Goal: Task Accomplishment & Management: Complete application form

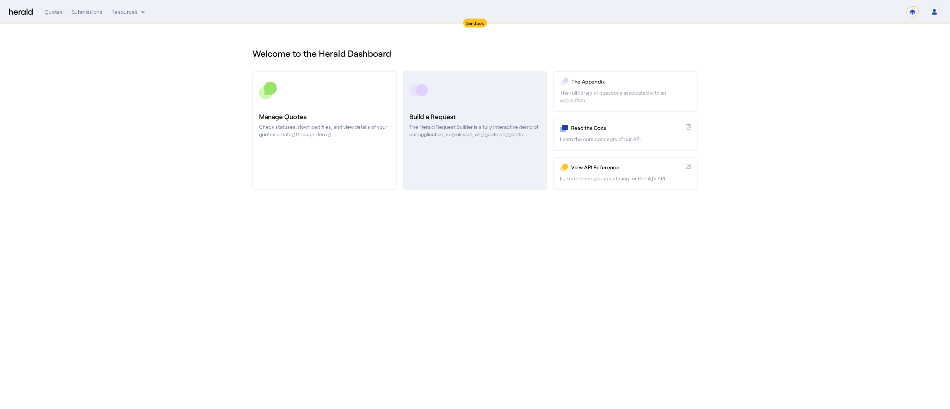
drag, startPoint x: 0, startPoint y: 0, endPoint x: 431, endPoint y: 124, distance: 448.5
click at [431, 124] on p "The Herald Request Builder is a fully interactive demo of our application, subm…" at bounding box center [474, 130] width 131 height 15
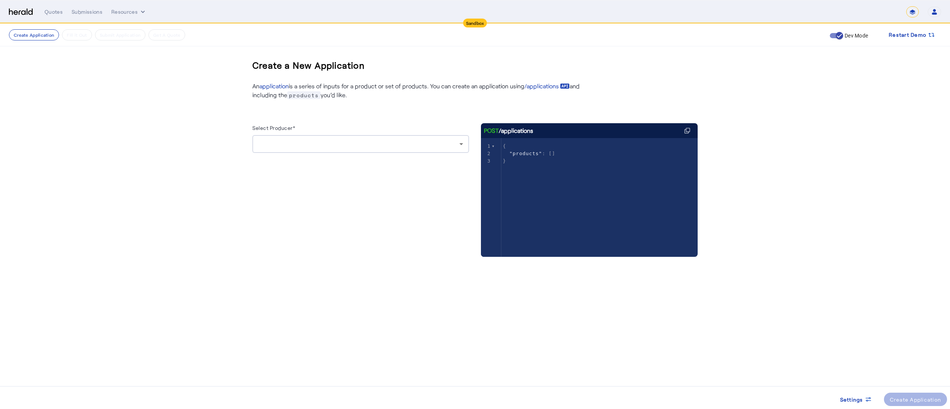
click at [366, 151] on div at bounding box center [360, 144] width 205 height 18
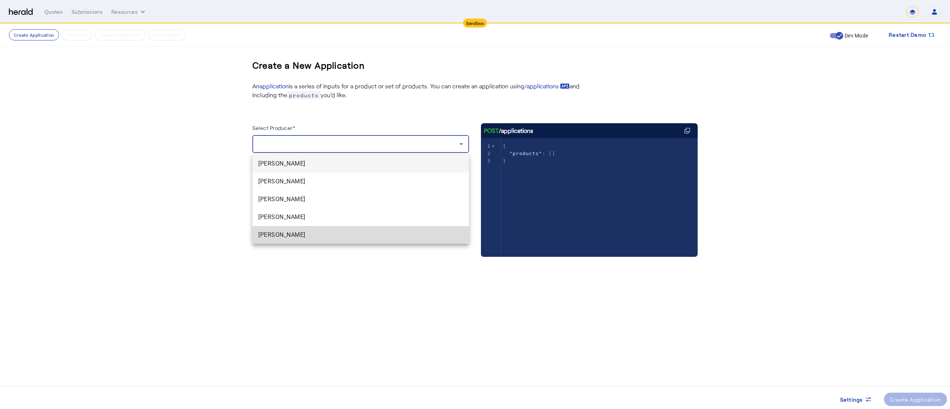
click at [299, 239] on span "[PERSON_NAME]" at bounding box center [360, 235] width 205 height 9
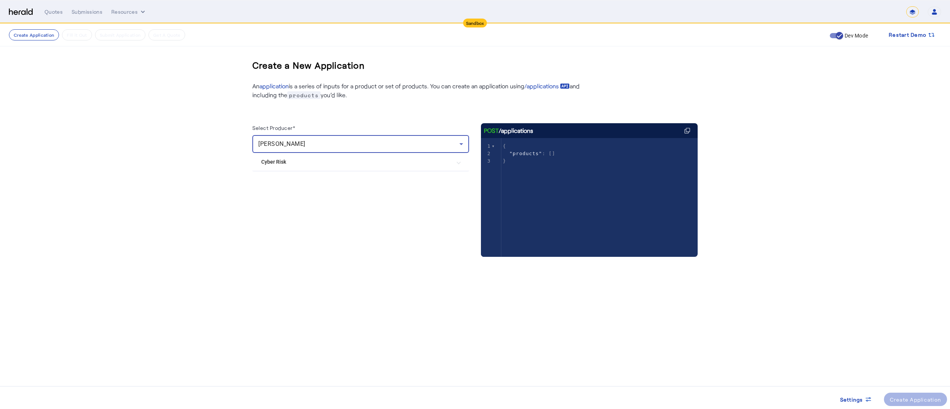
click at [419, 160] on Risk "Cyber Risk" at bounding box center [356, 162] width 190 height 8
click at [284, 147] on span "[PERSON_NAME]" at bounding box center [281, 143] width 47 height 7
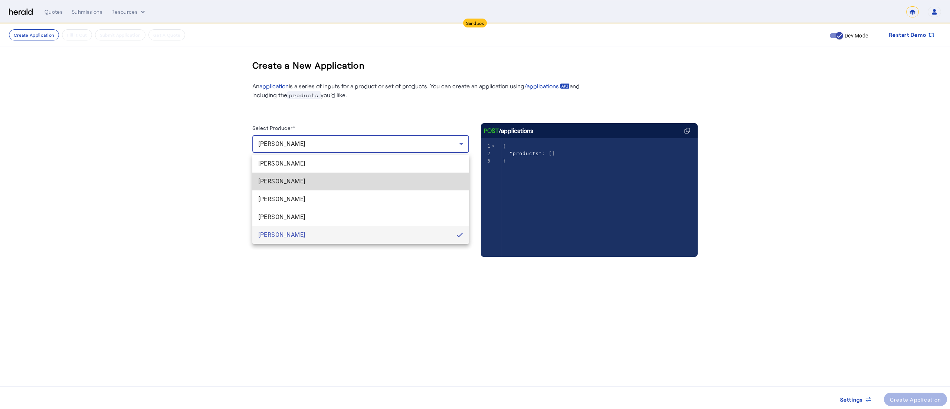
click at [275, 185] on span "[PERSON_NAME]" at bounding box center [360, 181] width 205 height 9
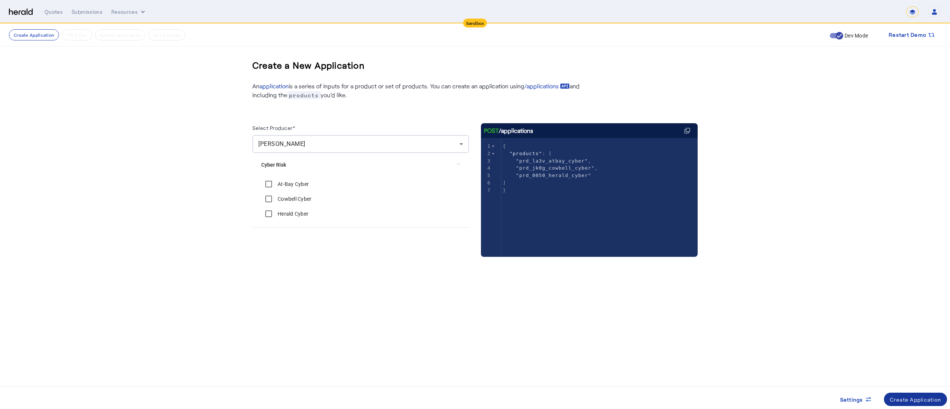
click at [903, 393] on span at bounding box center [915, 400] width 63 height 18
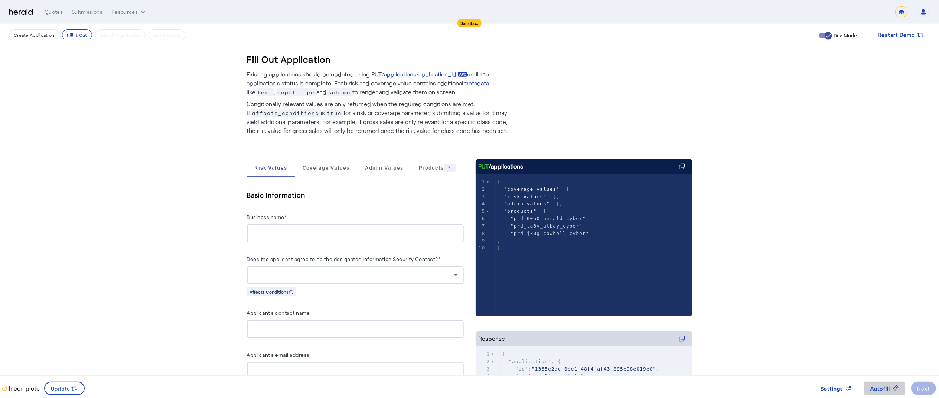
click at [873, 389] on span "Autofill" at bounding box center [880, 389] width 20 height 8
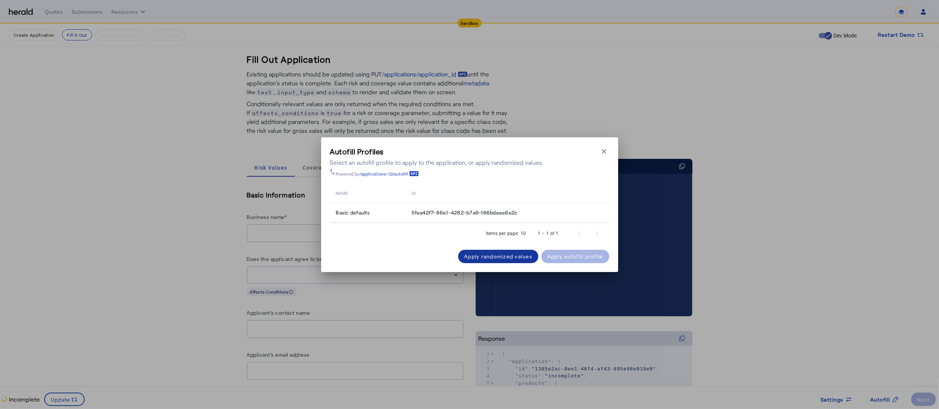
click at [517, 255] on div "Apply randomized values" at bounding box center [498, 256] width 68 height 8
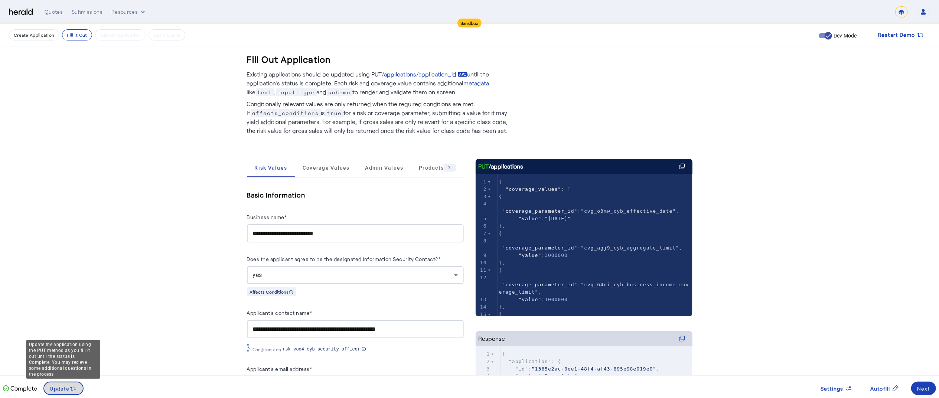
click at [70, 387] on icon at bounding box center [72, 388] width 7 height 7
click at [939, 398] on html "**********" at bounding box center [469, 199] width 939 height 398
click at [921, 385] on div "Next" at bounding box center [923, 389] width 13 height 8
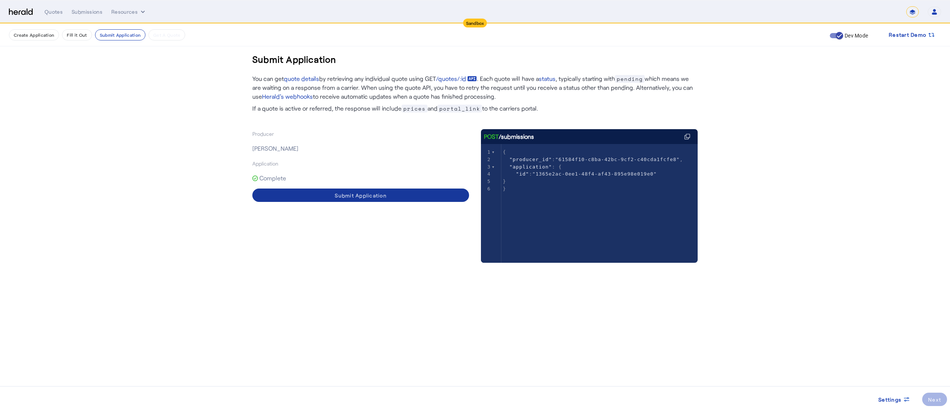
click at [447, 194] on span at bounding box center [360, 195] width 217 height 18
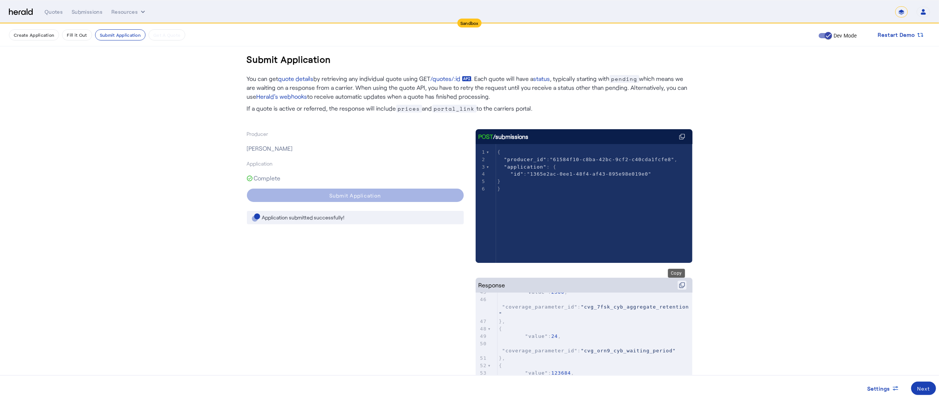
click at [680, 283] on icon at bounding box center [682, 284] width 4 height 4
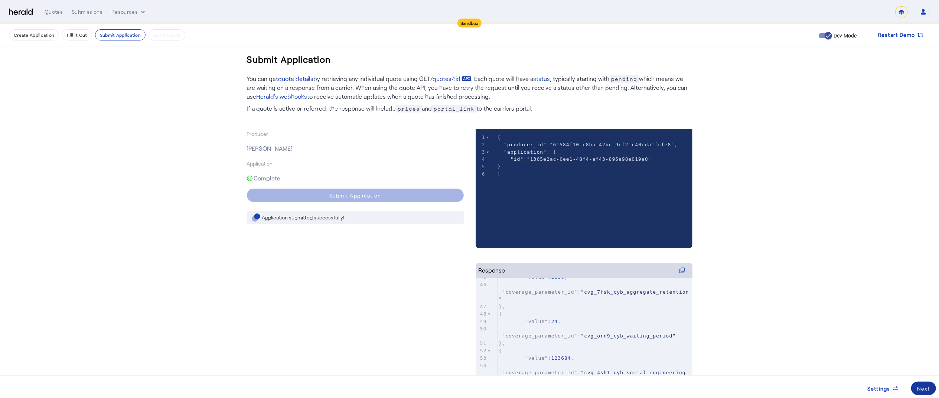
click at [922, 388] on div "Next" at bounding box center [923, 389] width 13 height 8
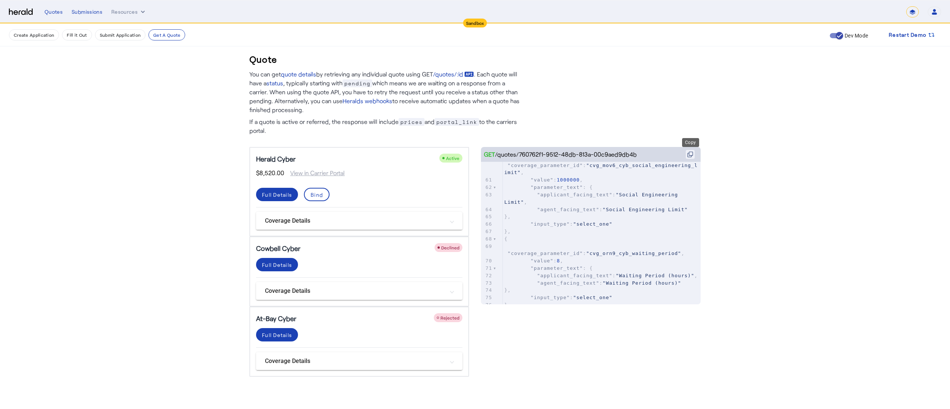
click at [692, 154] on icon at bounding box center [690, 154] width 6 height 6
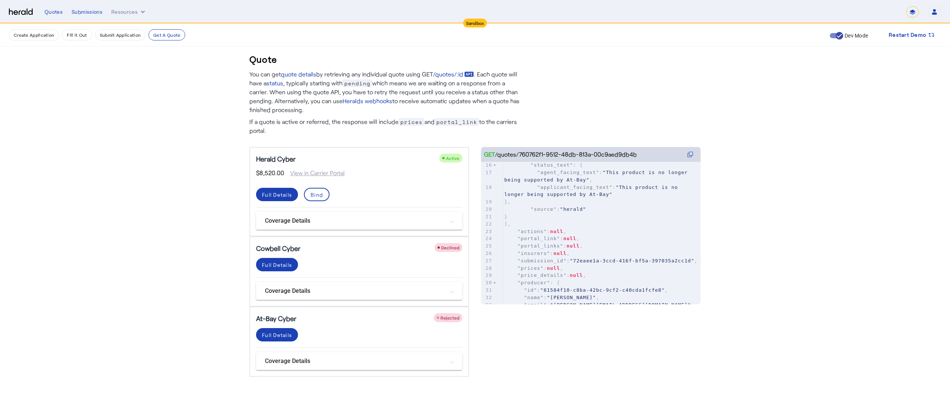
scroll to position [89, 0]
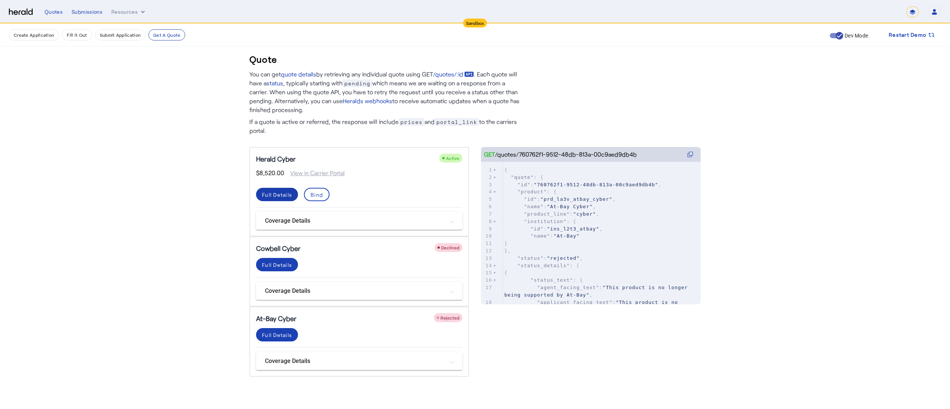
click at [278, 190] on span at bounding box center [277, 195] width 42 height 18
click at [43, 33] on button "Create Application" at bounding box center [34, 34] width 50 height 11
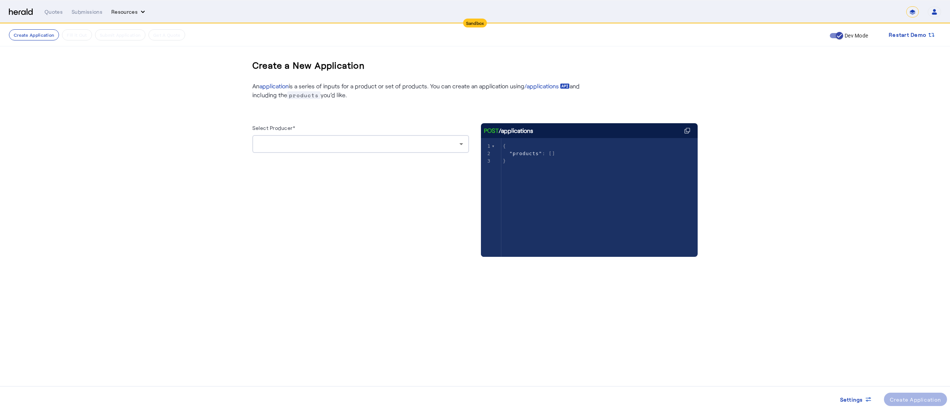
click at [116, 14] on button "Resources" at bounding box center [128, 11] width 35 height 7
click at [403, 143] on div at bounding box center [475, 204] width 950 height 409
click at [403, 143] on div at bounding box center [358, 144] width 201 height 9
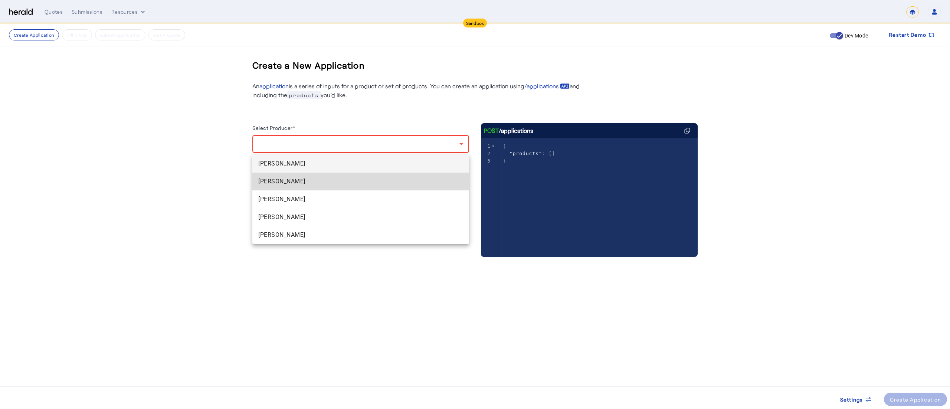
click at [309, 184] on span "[PERSON_NAME]" at bounding box center [360, 181] width 205 height 9
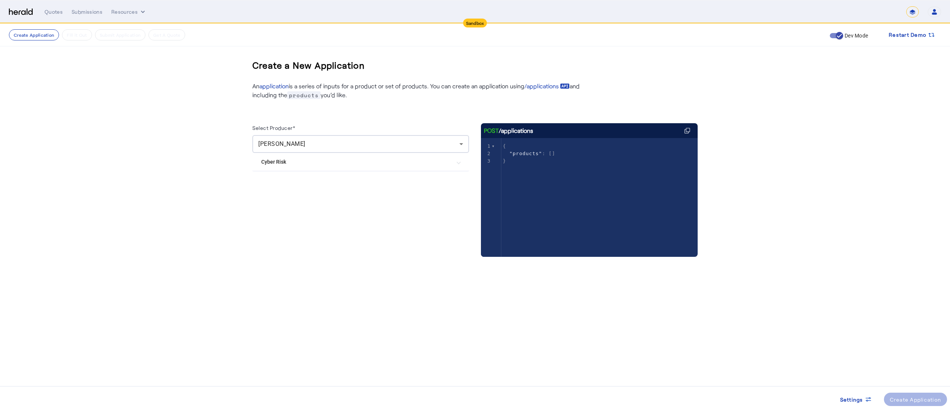
click at [290, 163] on Risk "Cyber Risk" at bounding box center [356, 162] width 190 height 8
click at [907, 402] on div "Create Application" at bounding box center [916, 400] width 52 height 8
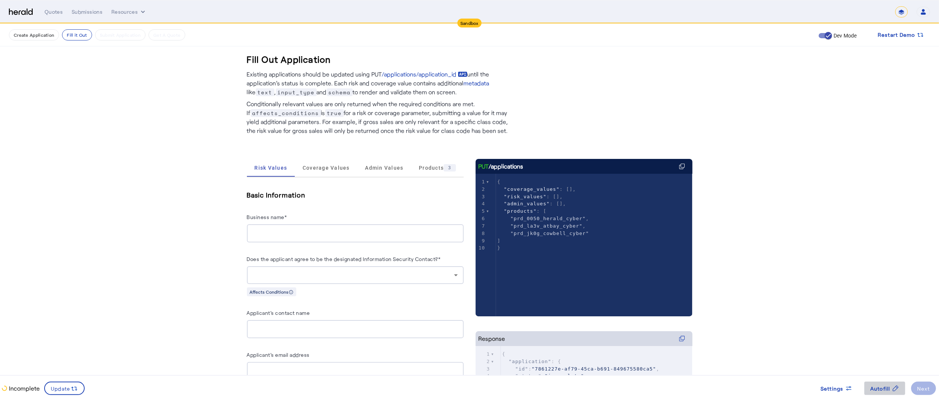
click at [881, 389] on span "Autofill" at bounding box center [880, 389] width 20 height 8
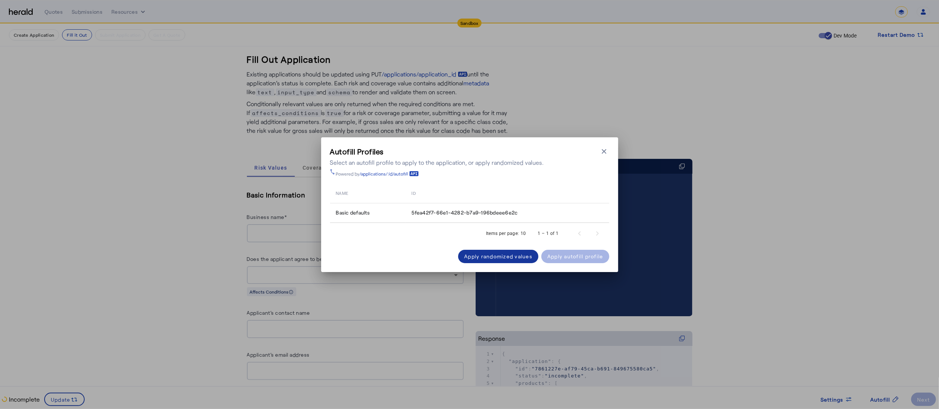
click at [521, 254] on div "Apply randomized values" at bounding box center [498, 256] width 68 height 8
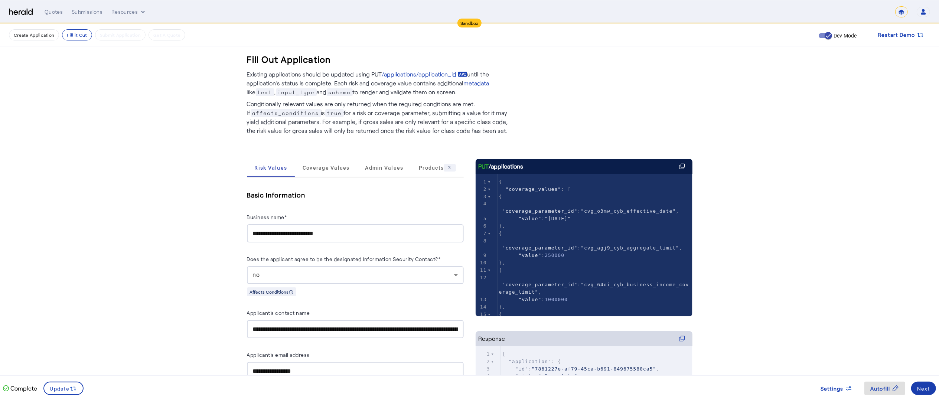
click at [930, 388] on span at bounding box center [923, 388] width 25 height 18
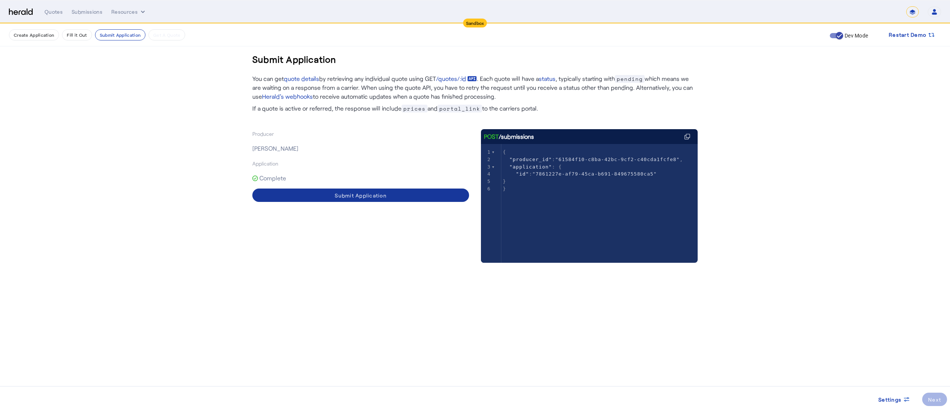
click at [355, 197] on div "Submit Application" at bounding box center [361, 196] width 52 height 8
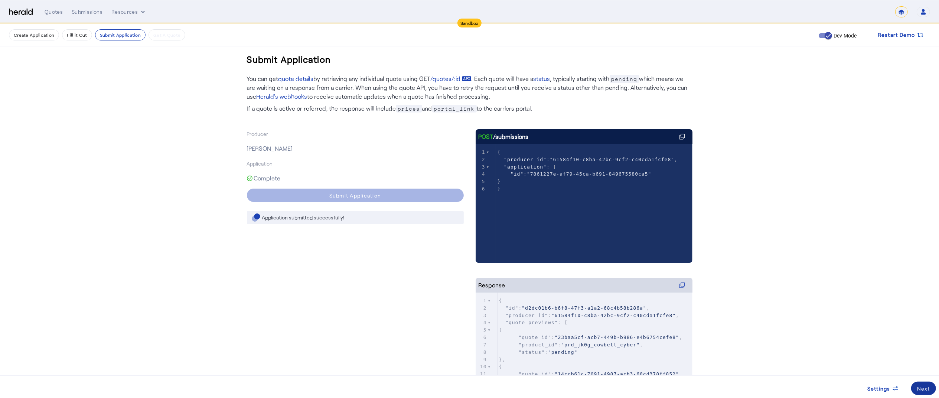
click at [916, 384] on span at bounding box center [923, 388] width 25 height 18
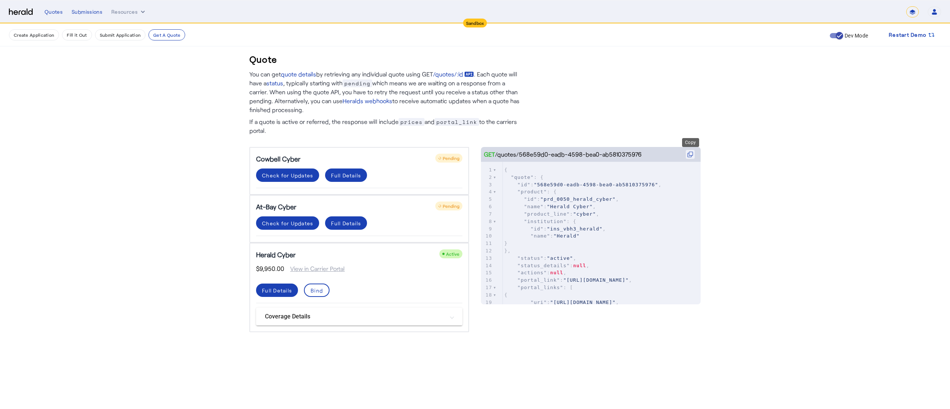
click at [693, 150] on button at bounding box center [690, 154] width 9 height 9
click at [690, 153] on icon at bounding box center [690, 154] width 6 height 6
click at [693, 155] on button at bounding box center [690, 154] width 9 height 9
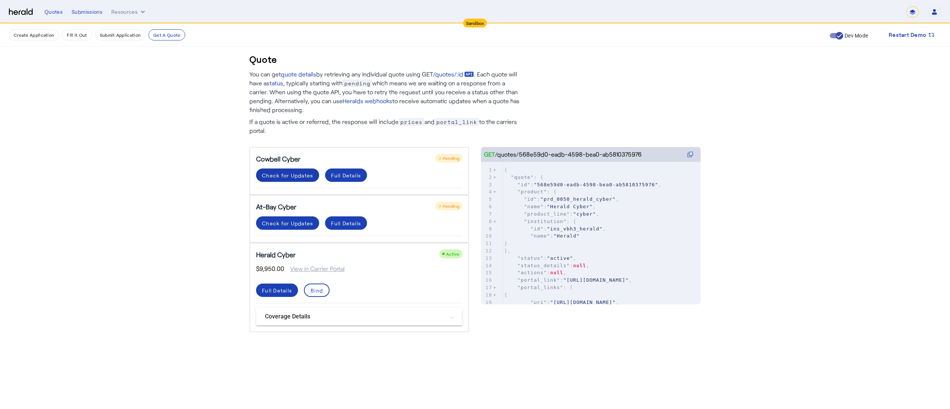
click at [287, 178] on div "Check for Updates" at bounding box center [287, 176] width 51 height 8
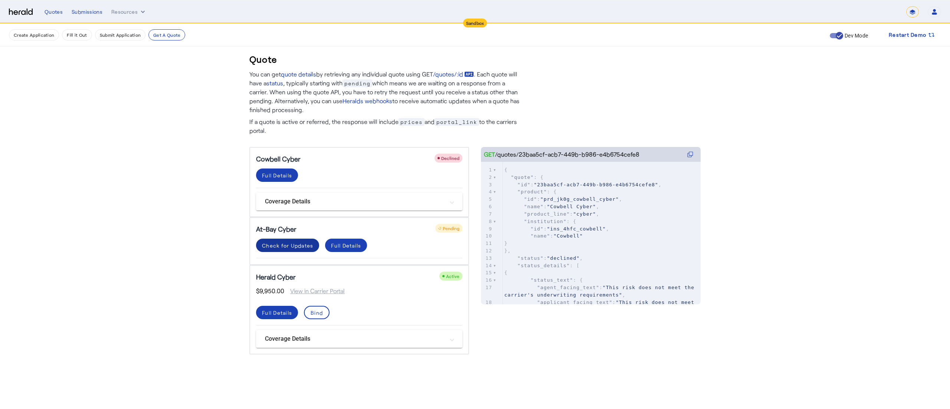
click at [292, 244] on div "Check for Updates" at bounding box center [287, 246] width 51 height 8
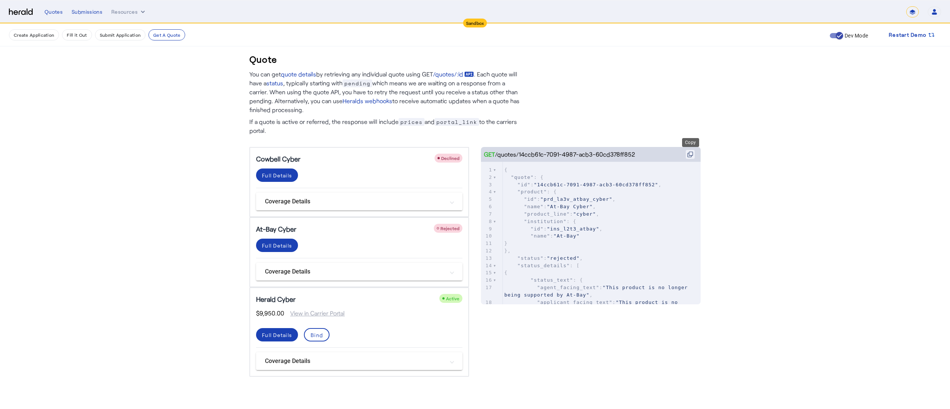
click at [691, 155] on icon at bounding box center [690, 154] width 6 height 6
click at [314, 337] on div "Bind" at bounding box center [317, 335] width 12 height 8
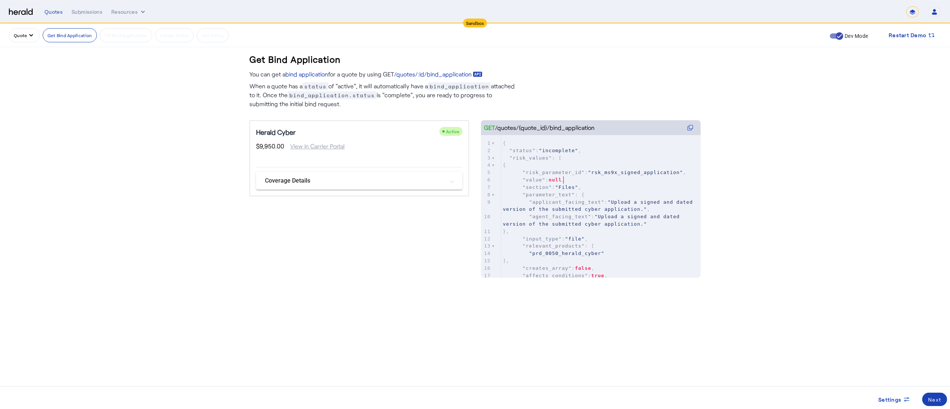
click at [582, 180] on pre ""value" : null ," at bounding box center [601, 179] width 199 height 7
click at [284, 180] on mat-panel-title "Coverage Details" at bounding box center [355, 180] width 180 height 9
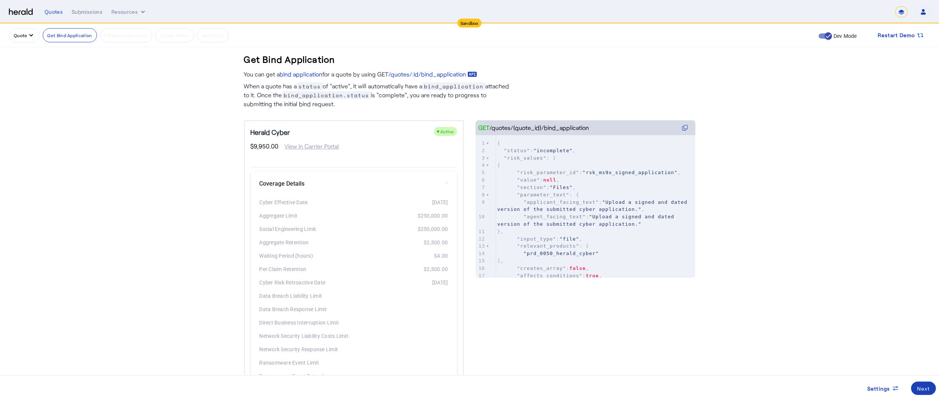
click at [284, 180] on mat-panel-title "Coverage Details" at bounding box center [349, 183] width 180 height 9
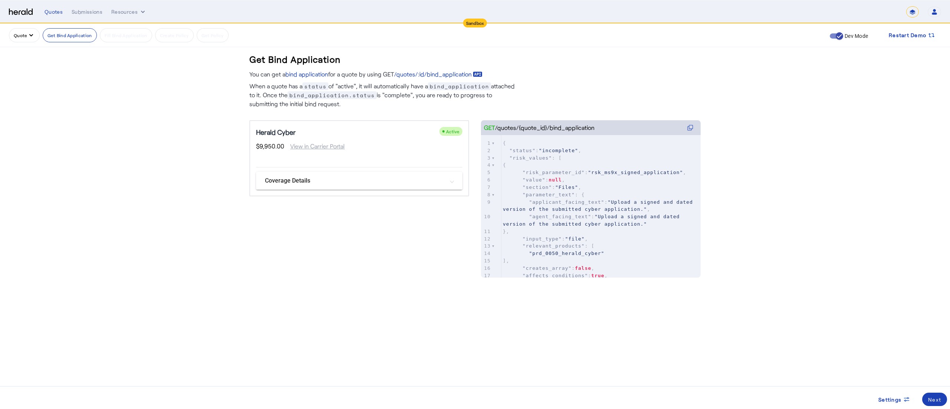
click at [284, 180] on mat-panel-title "Coverage Details" at bounding box center [355, 180] width 180 height 9
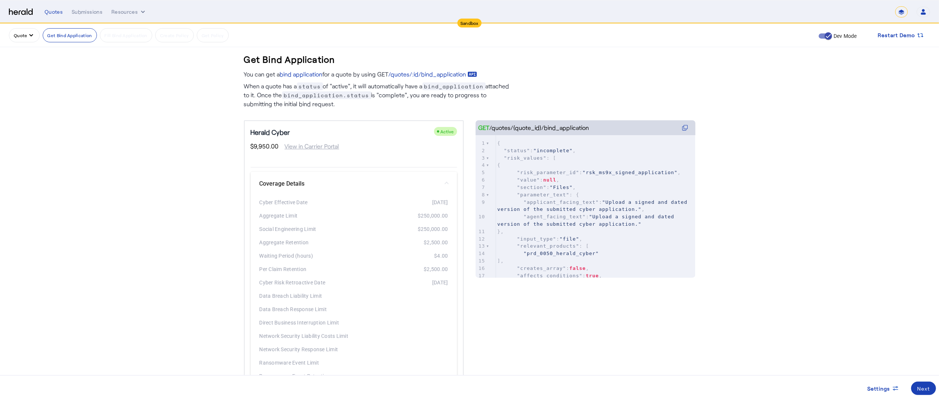
click at [749, 257] on get-api-page "Get Bind Application You can get a bind application for a quote by using GET /q…" at bounding box center [469, 231] width 939 height 415
click at [121, 12] on button "Resources" at bounding box center [128, 11] width 35 height 7
click at [140, 31] on span "Herald Request Builder" at bounding box center [148, 27] width 63 height 9
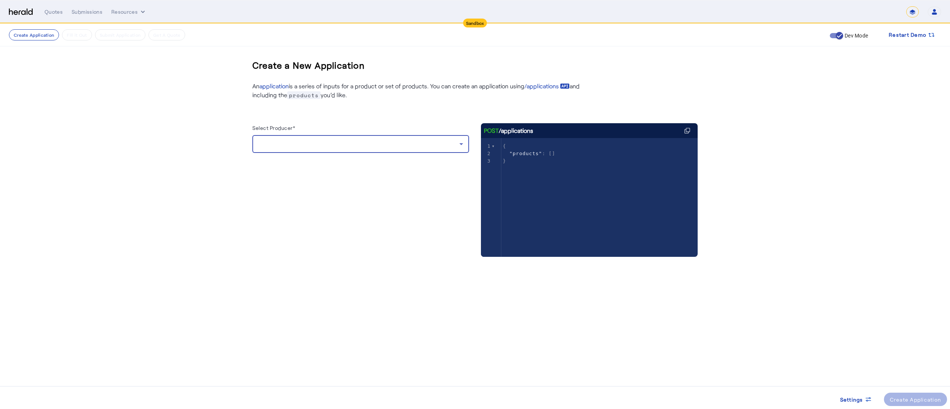
click at [284, 142] on div at bounding box center [358, 144] width 201 height 9
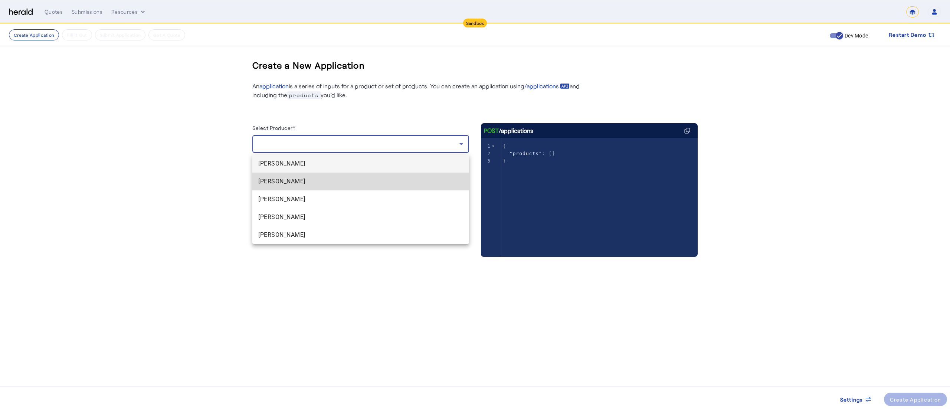
click at [278, 183] on span "[PERSON_NAME]" at bounding box center [360, 181] width 205 height 9
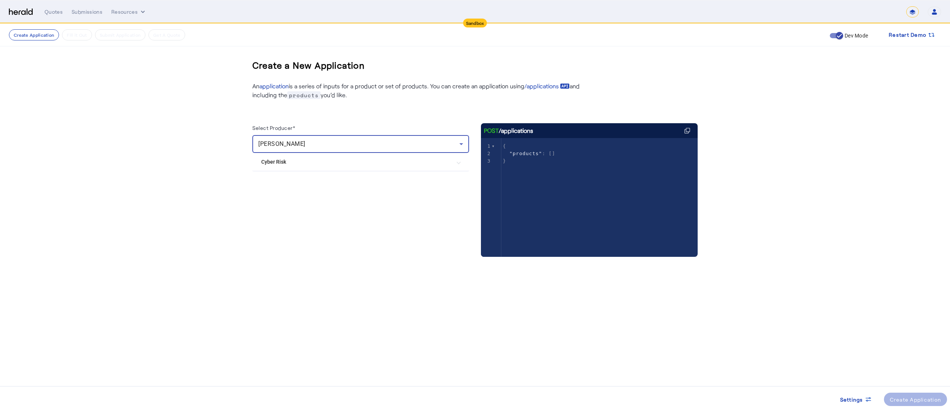
click at [366, 142] on div "[PERSON_NAME]" at bounding box center [358, 144] width 201 height 9
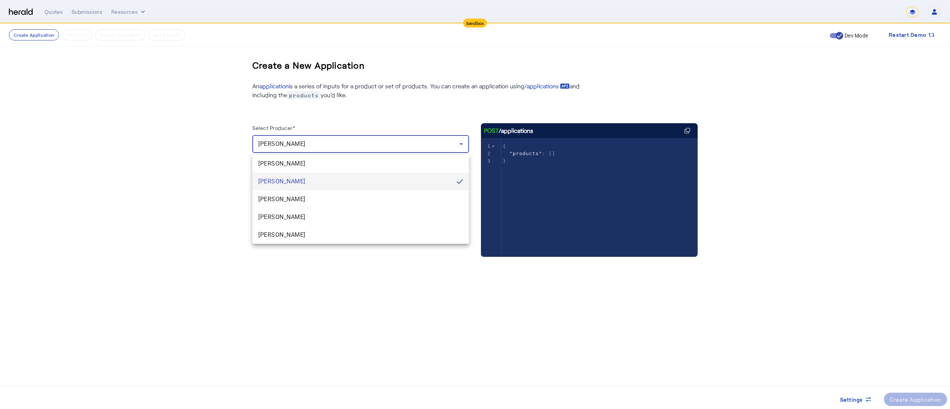
click at [366, 142] on div at bounding box center [475, 204] width 950 height 409
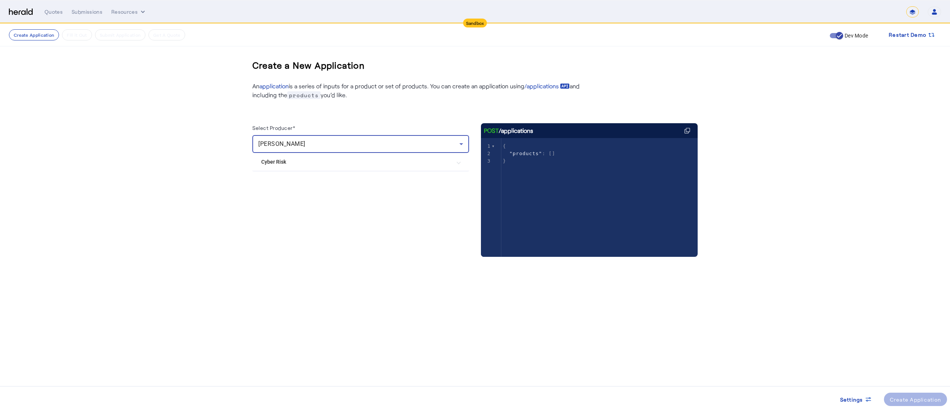
click at [366, 142] on div "[PERSON_NAME]" at bounding box center [358, 144] width 201 height 9
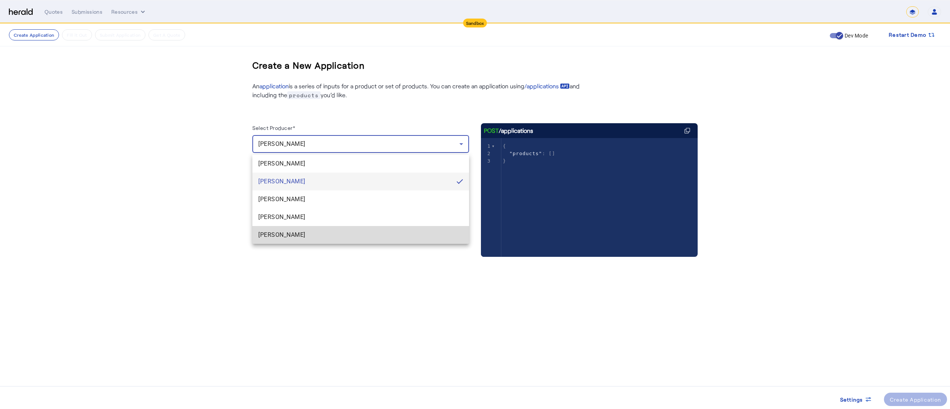
click at [327, 232] on span "[PERSON_NAME]" at bounding box center [360, 235] width 205 height 9
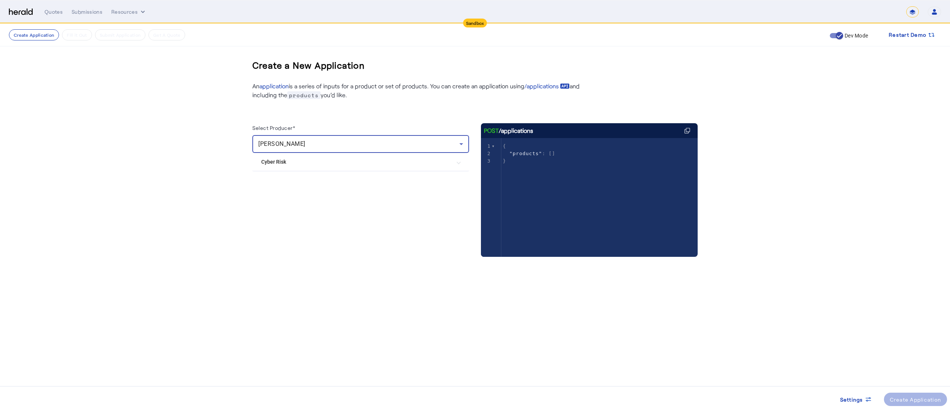
click at [342, 148] on div "[PERSON_NAME]" at bounding box center [358, 144] width 201 height 9
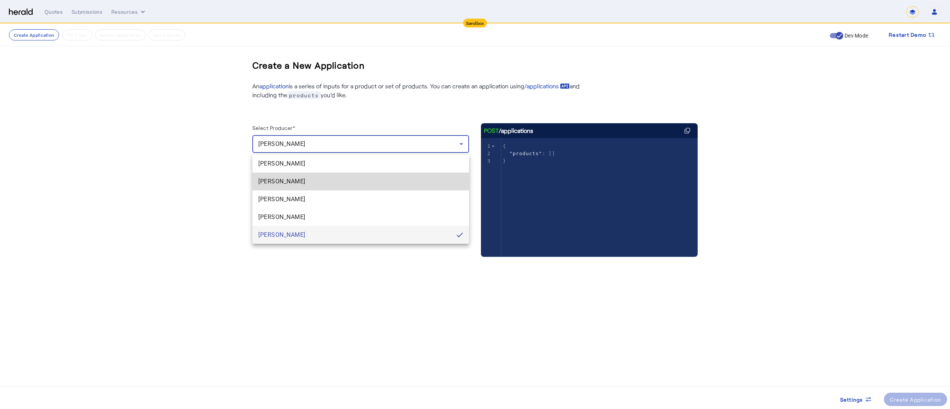
click at [321, 181] on span "[PERSON_NAME]" at bounding box center [360, 181] width 205 height 9
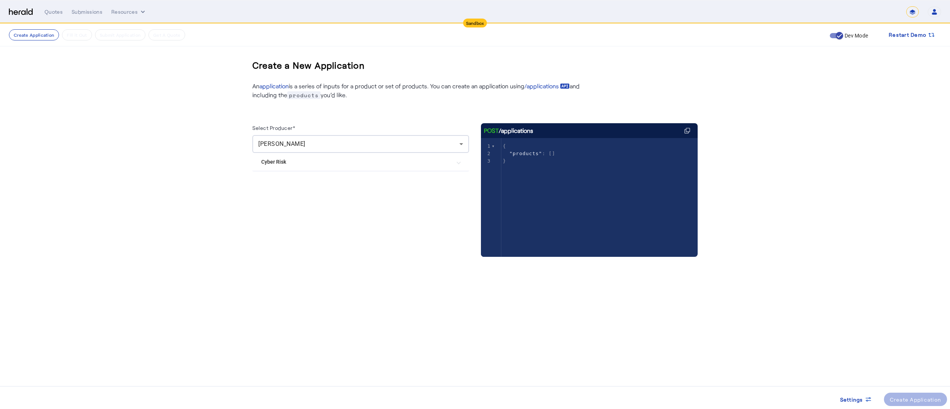
click at [322, 166] on Risk "Cyber Risk" at bounding box center [356, 162] width 190 height 8
click at [894, 396] on div "Create Application" at bounding box center [916, 400] width 52 height 8
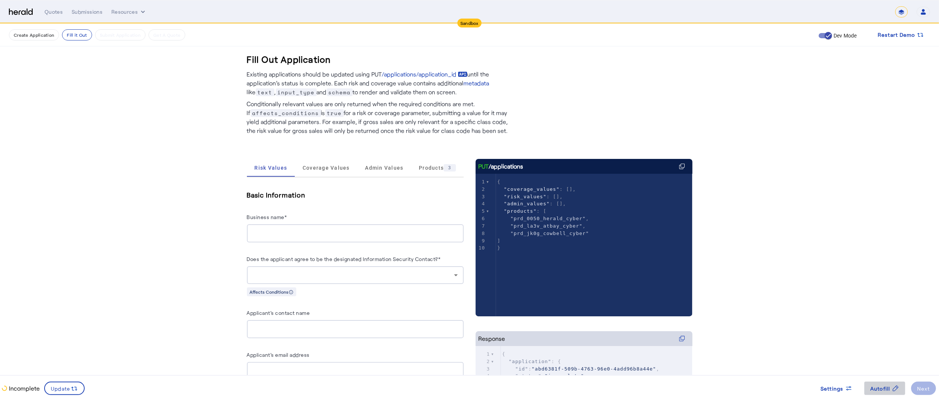
click at [875, 392] on span "Autofill" at bounding box center [880, 389] width 20 height 8
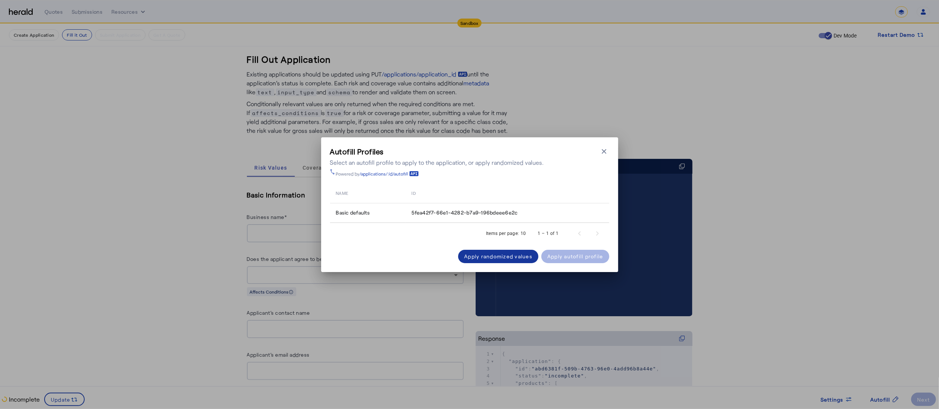
click at [489, 250] on span at bounding box center [498, 257] width 80 height 18
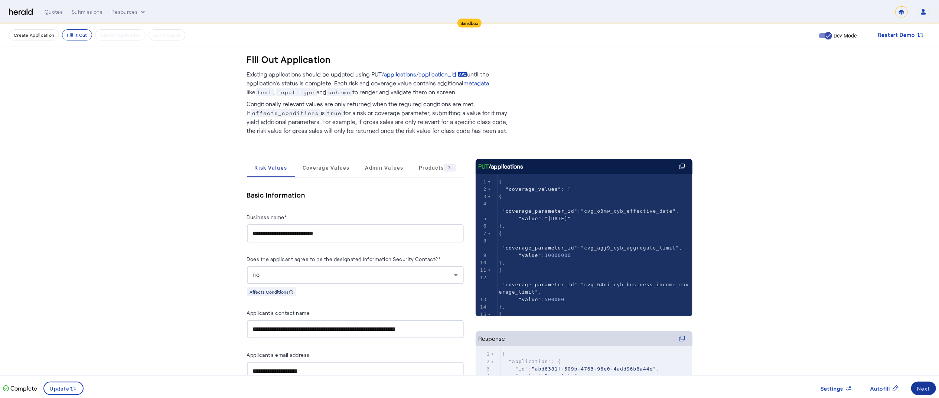
click at [915, 388] on span at bounding box center [923, 388] width 25 height 18
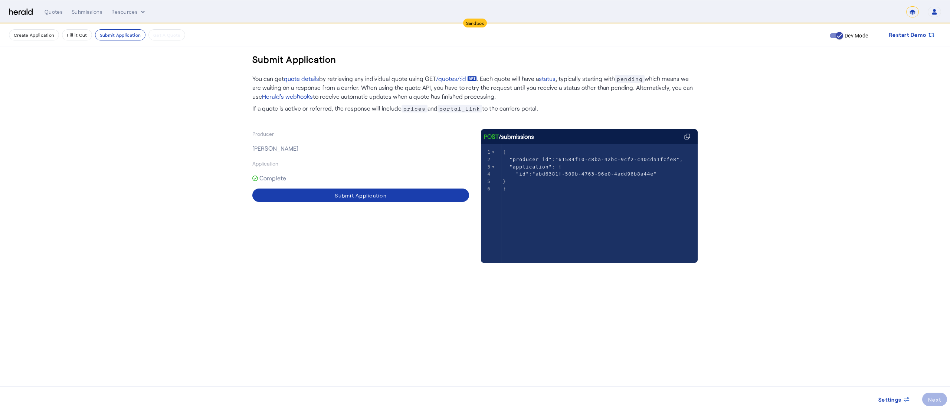
click at [427, 188] on span at bounding box center [360, 195] width 217 height 18
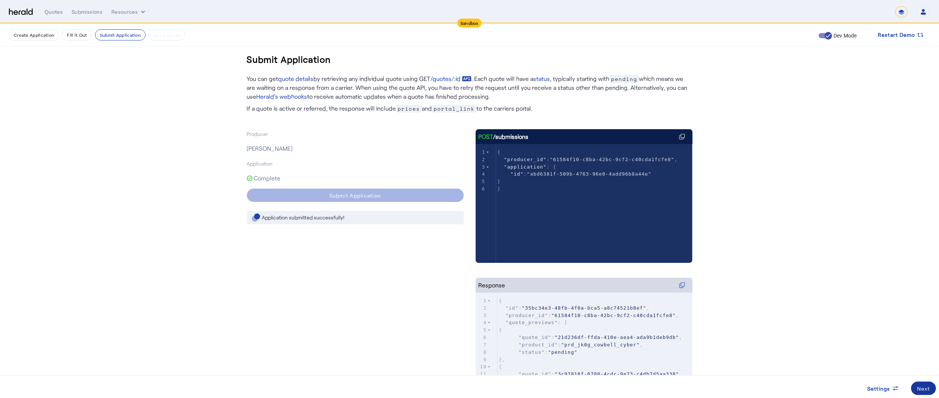
click at [917, 385] on div "Next" at bounding box center [923, 389] width 13 height 8
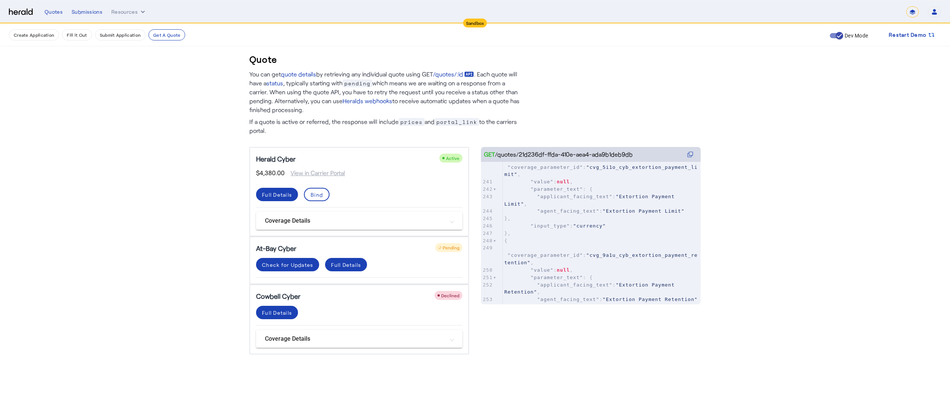
scroll to position [2603, 0]
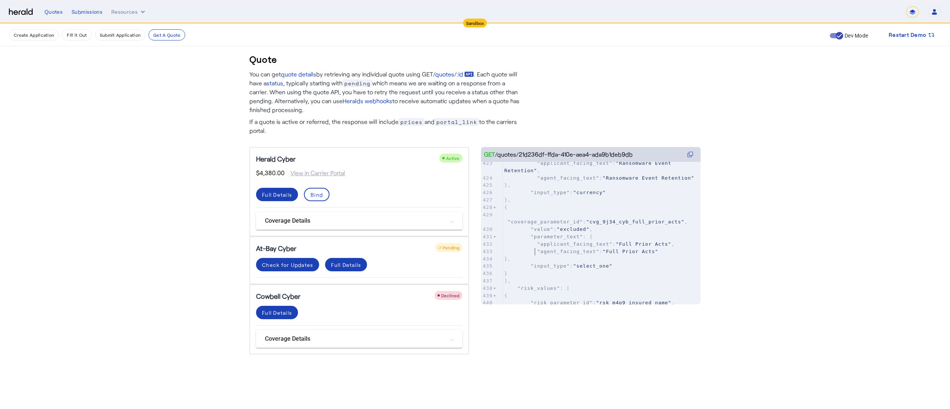
click at [639, 262] on pre ""input_type" : "select_one"" at bounding box center [602, 265] width 198 height 7
click at [689, 151] on icon at bounding box center [690, 154] width 6 height 6
click at [311, 264] on div "Check for Updates" at bounding box center [287, 265] width 51 height 8
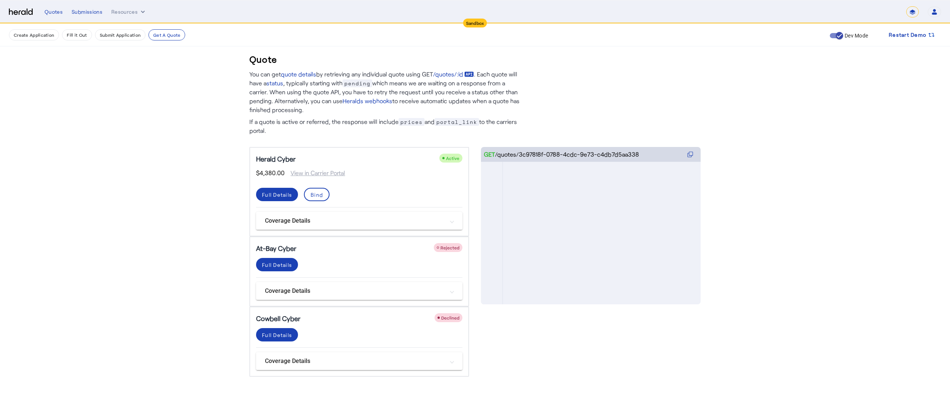
scroll to position [0, 0]
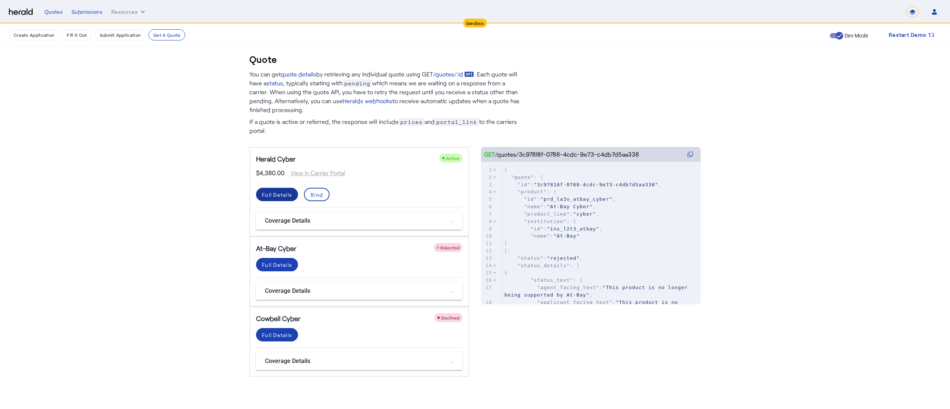
click at [280, 193] on div "Full Details" at bounding box center [277, 195] width 30 height 8
click at [321, 195] on div "Bind" at bounding box center [317, 195] width 12 height 8
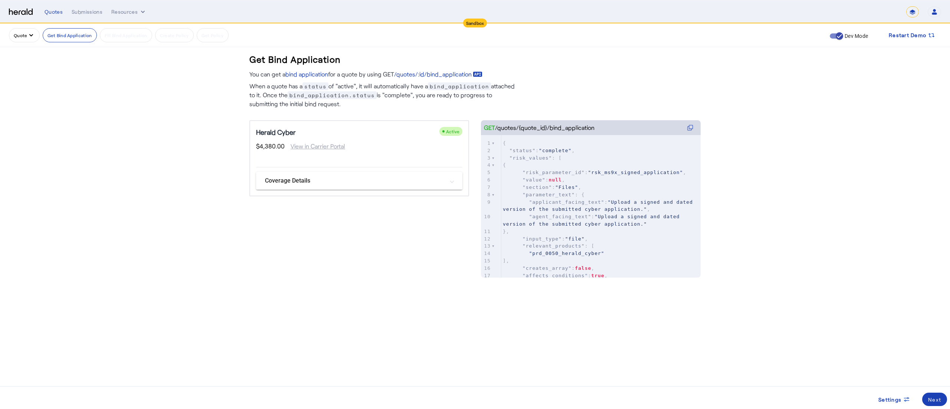
click at [309, 177] on mat-panel-title "Coverage Details" at bounding box center [355, 180] width 180 height 9
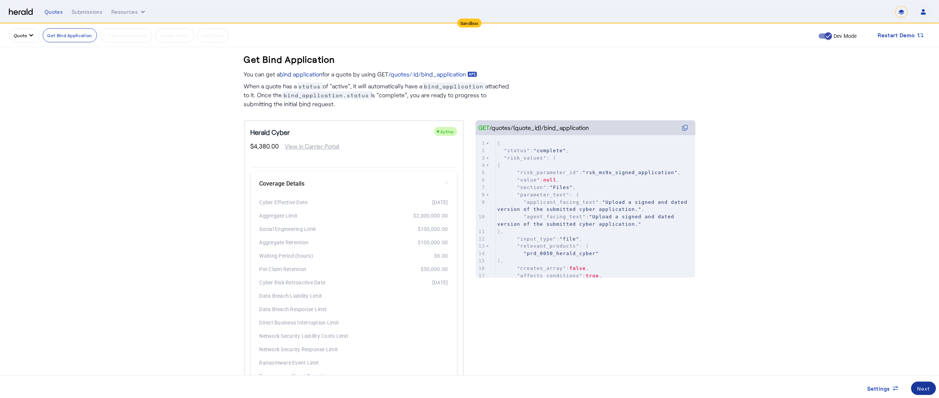
click at [917, 391] on div "Next" at bounding box center [923, 389] width 13 height 8
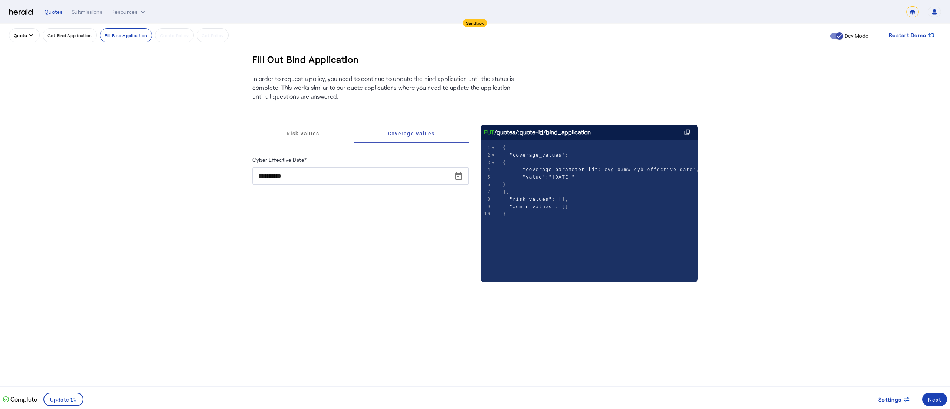
click at [487, 187] on div "6" at bounding box center [486, 184] width 11 height 7
click at [29, 41] on button "Quote" at bounding box center [24, 35] width 31 height 14
click at [25, 108] on span "Get A Quote" at bounding box center [41, 108] width 53 height 9
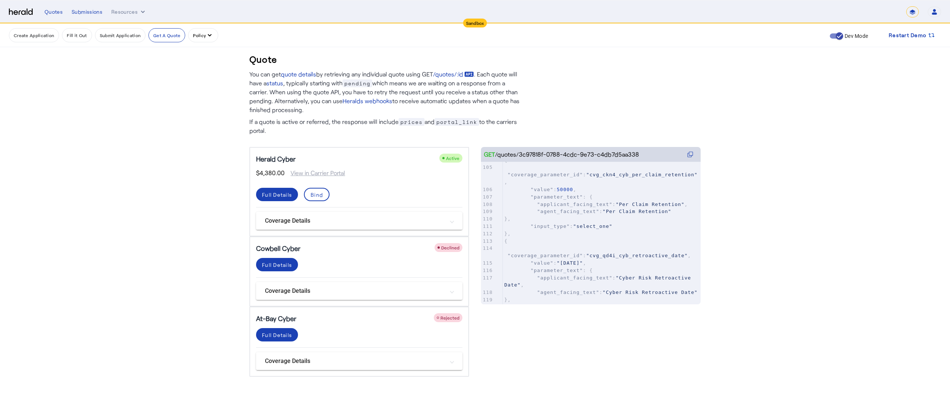
scroll to position [977, 0]
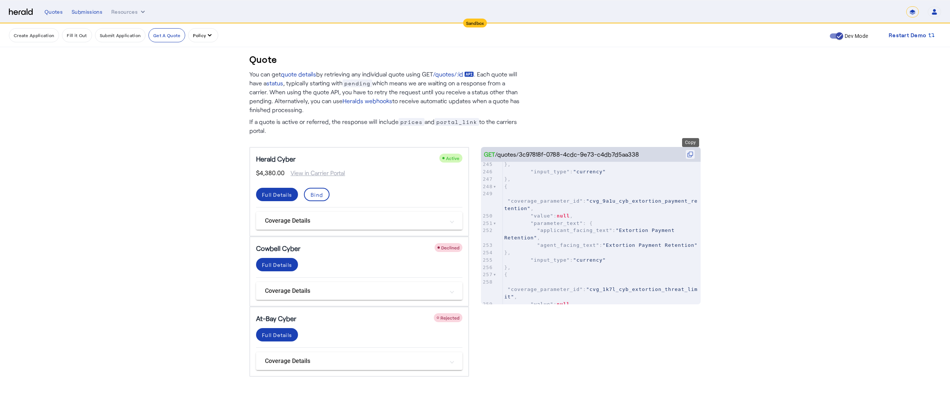
click at [691, 150] on button at bounding box center [690, 154] width 9 height 9
click at [693, 152] on icon at bounding box center [691, 154] width 4 height 4
click at [34, 33] on button "Create Application" at bounding box center [34, 35] width 50 height 14
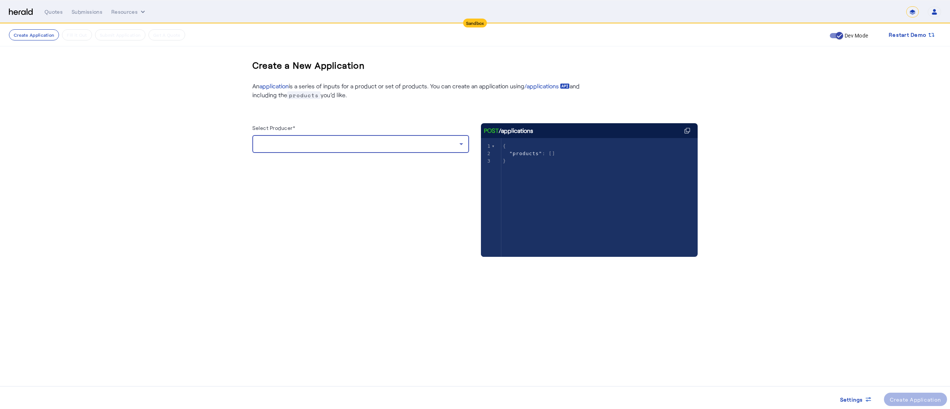
click at [302, 142] on div at bounding box center [358, 144] width 201 height 9
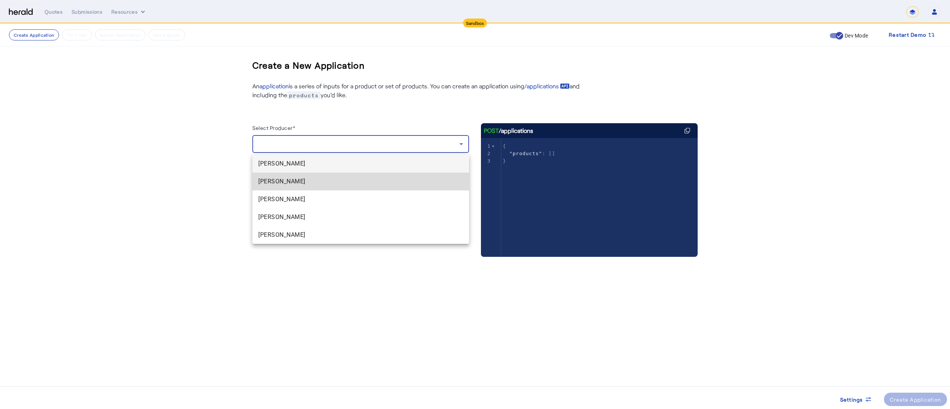
click at [275, 185] on span "[PERSON_NAME]" at bounding box center [360, 181] width 205 height 9
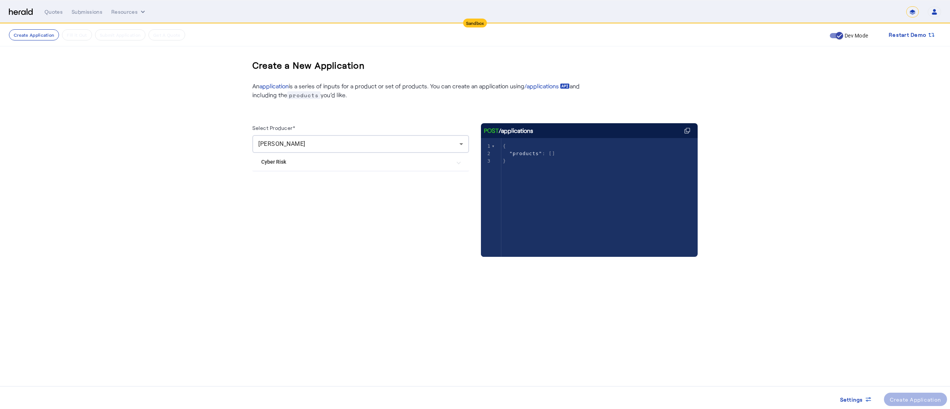
click at [275, 185] on div "Select Producer* [PERSON_NAME] Cyber Risk At-Bay Cyber Cowbell Cyber Herald Cyb…" at bounding box center [360, 197] width 217 height 148
click at [271, 163] on Risk "Cyber Risk" at bounding box center [356, 162] width 190 height 8
click at [898, 396] on div "Create Application" at bounding box center [916, 400] width 52 height 8
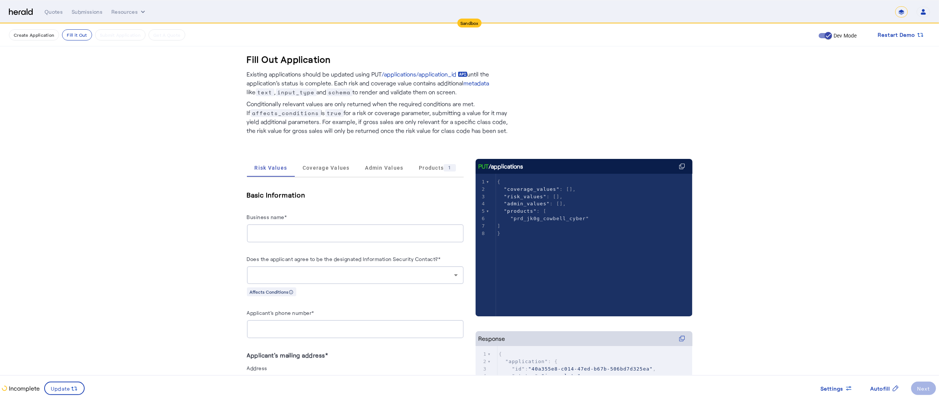
scroll to position [356, 0]
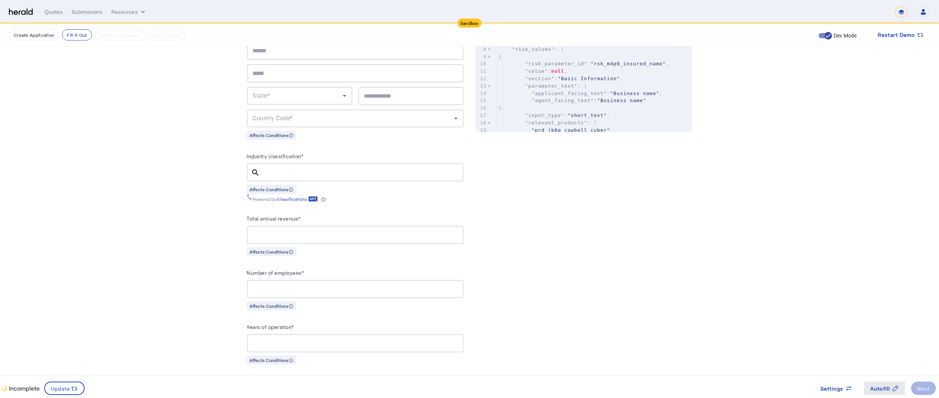
click at [881, 385] on span "Autofill" at bounding box center [880, 389] width 20 height 8
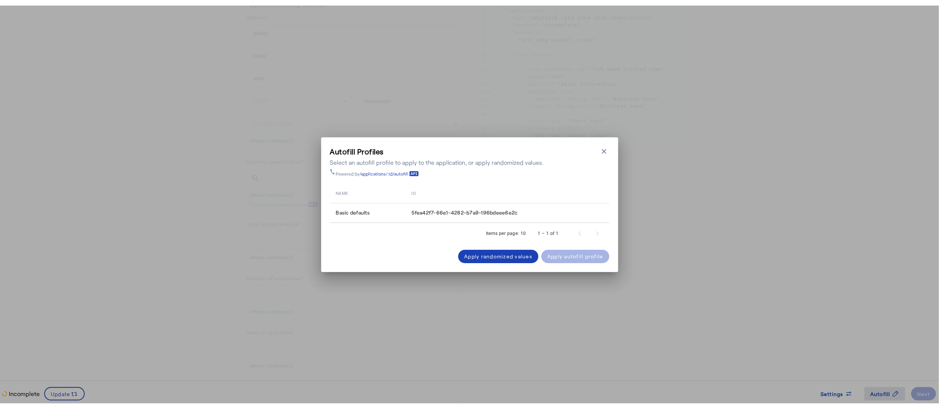
scroll to position [0, 0]
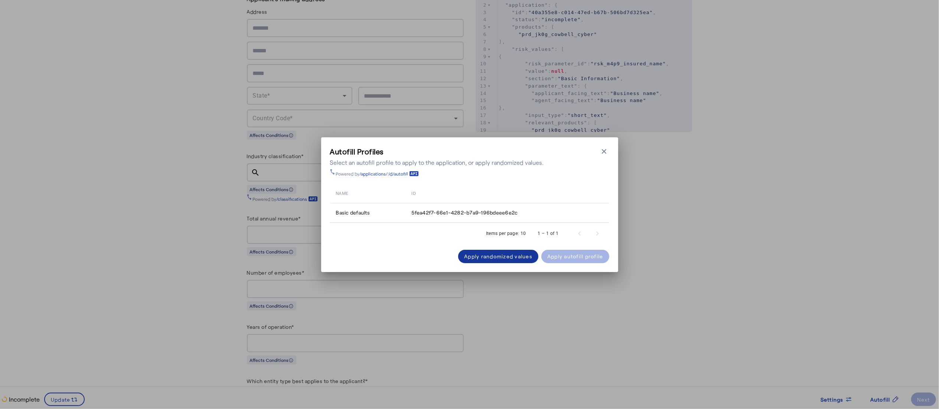
click at [496, 255] on div "Apply randomized values" at bounding box center [498, 256] width 68 height 8
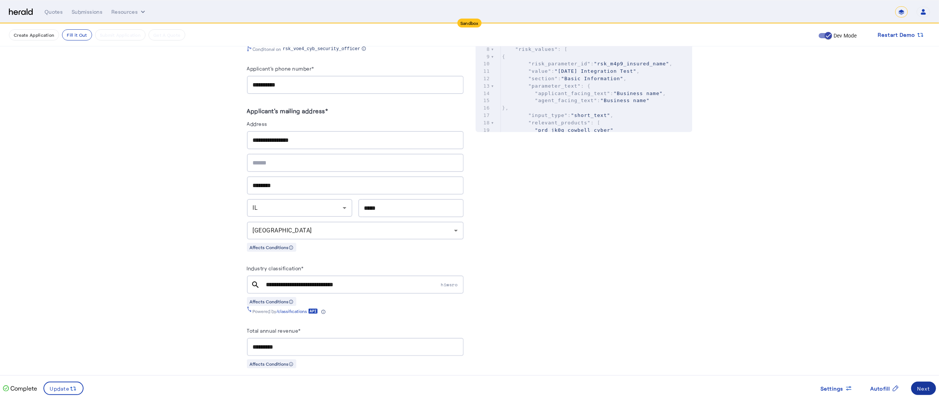
click at [918, 389] on div "Next" at bounding box center [923, 389] width 13 height 8
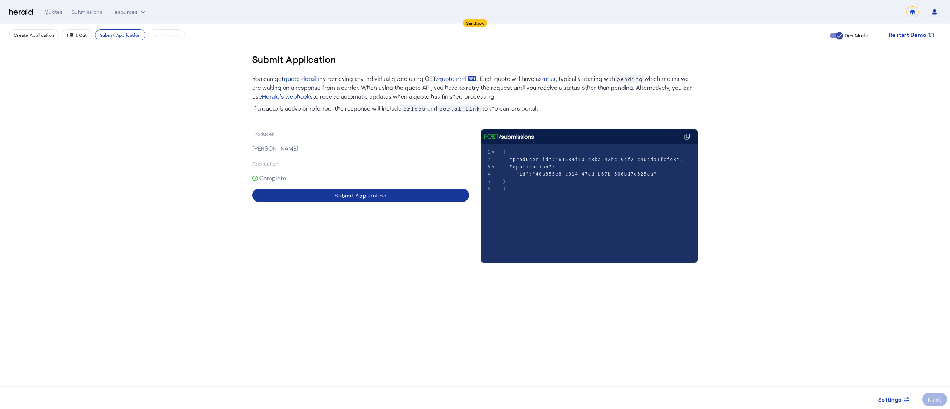
click at [327, 192] on span at bounding box center [360, 195] width 217 height 18
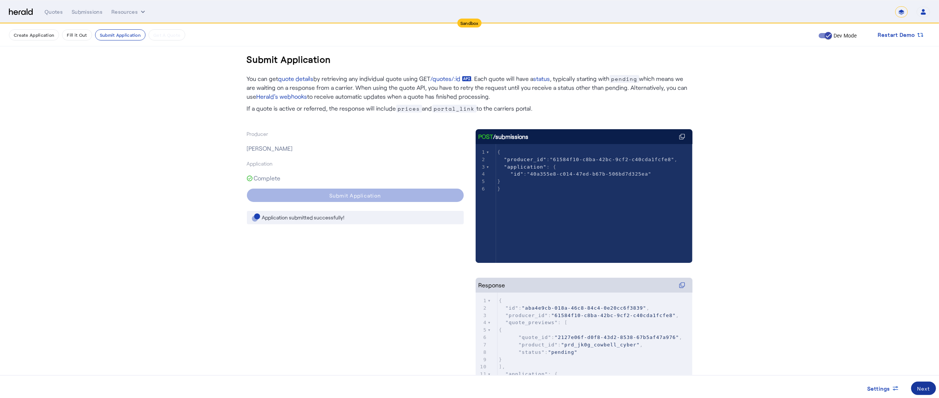
click at [924, 386] on div "Next" at bounding box center [923, 389] width 13 height 8
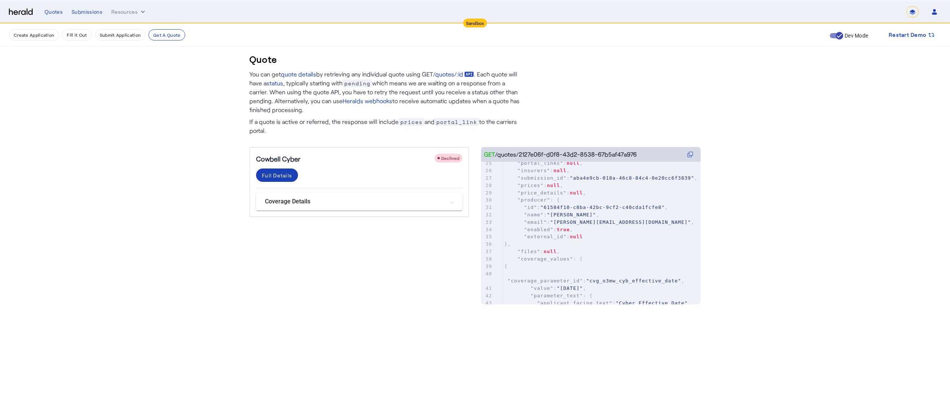
scroll to position [193, 0]
click at [693, 151] on button at bounding box center [690, 154] width 9 height 9
click at [691, 149] on div "GET /quotes/2127e06f-d0f8-43d2-8538-67b5af47a976" at bounding box center [591, 154] width 220 height 15
click at [690, 153] on icon at bounding box center [690, 154] width 6 height 6
